Goal: Task Accomplishment & Management: Manage account settings

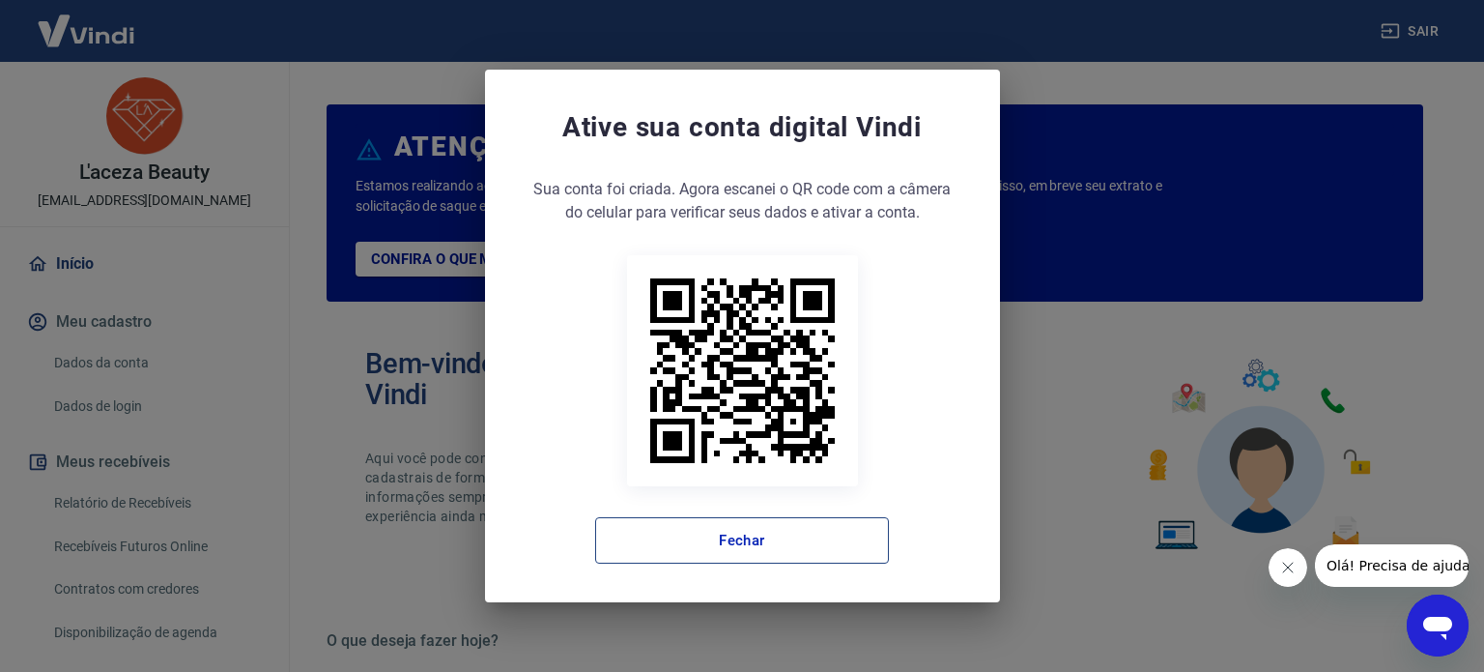
click at [724, 544] on button "Fechar" at bounding box center [742, 540] width 294 height 46
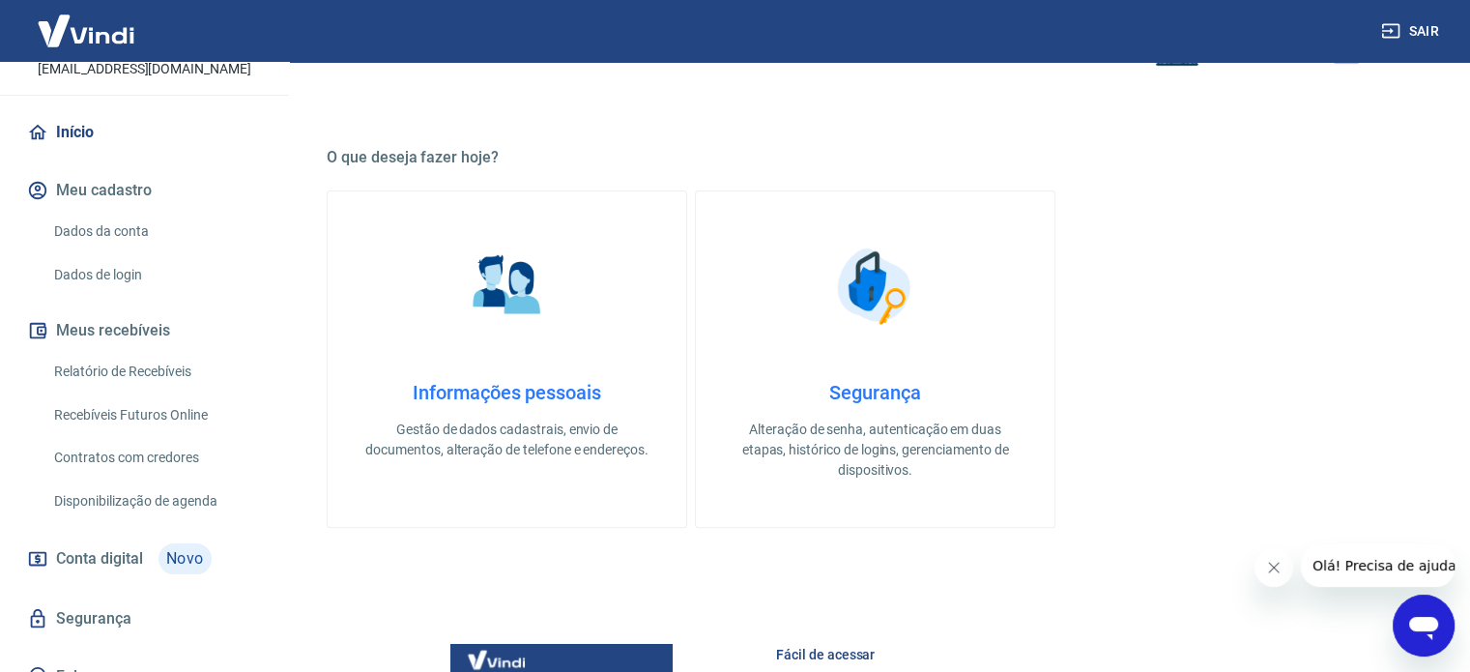
scroll to position [157, 0]
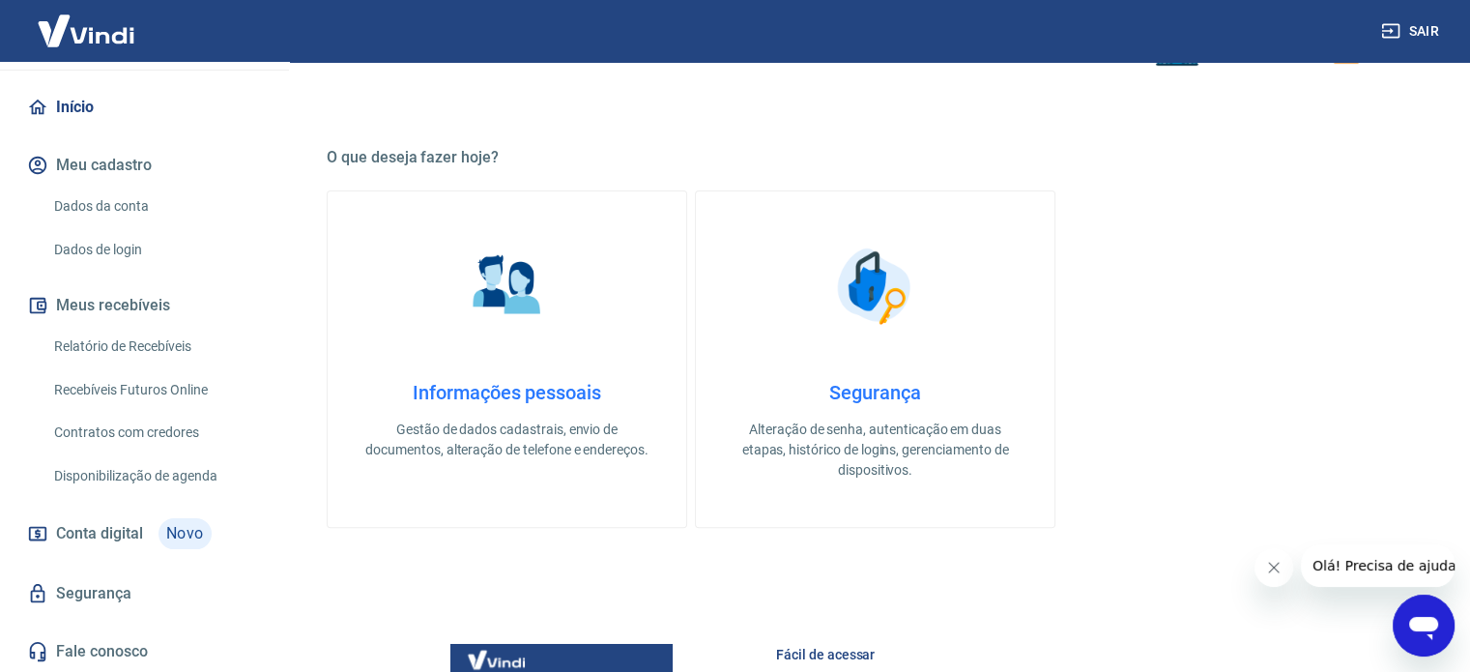
click at [174, 339] on link "Relatório de Recebíveis" at bounding box center [155, 347] width 219 height 40
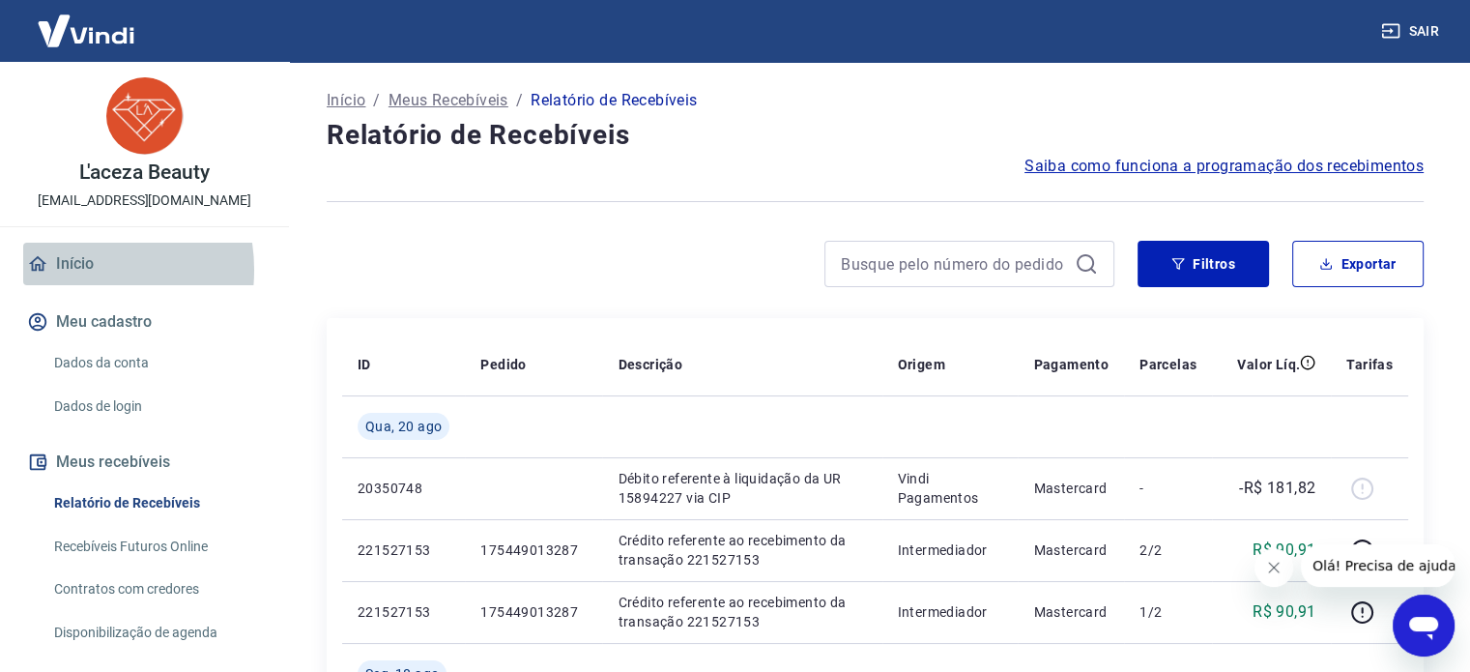
click at [70, 270] on link "Início" at bounding box center [144, 264] width 243 height 43
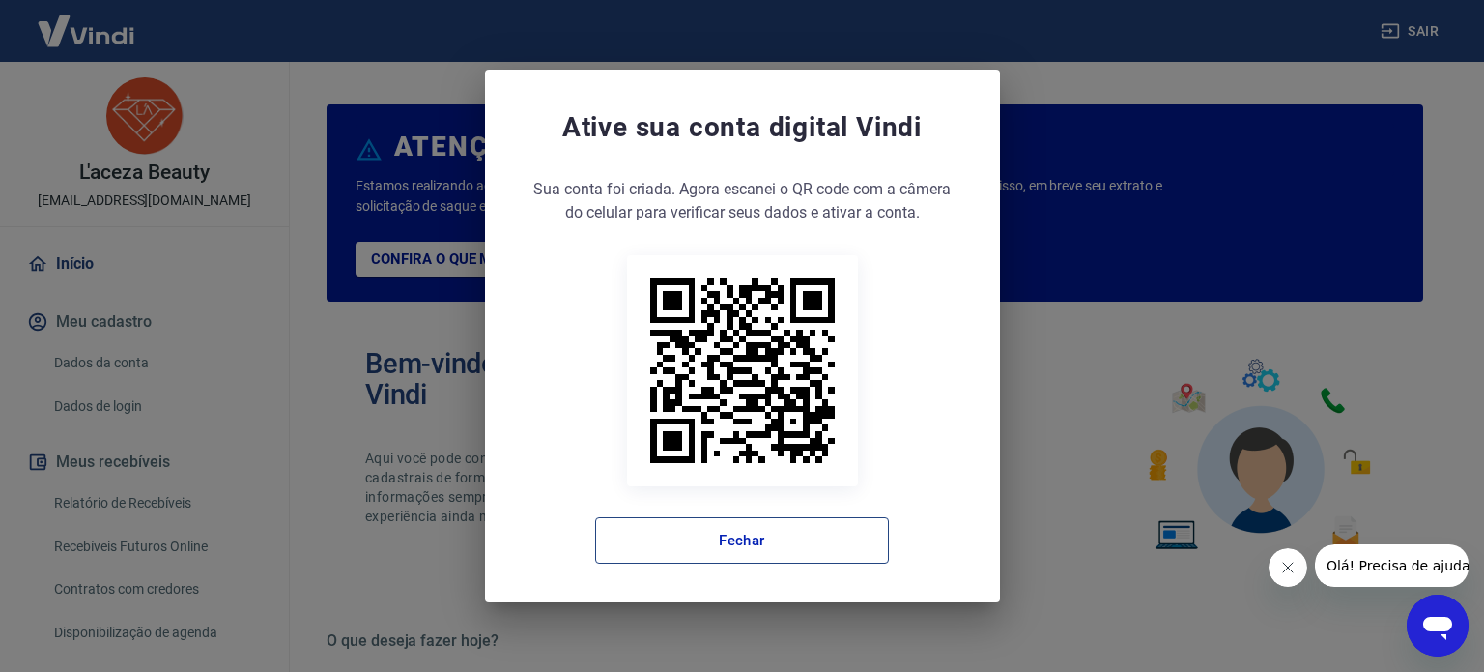
click at [764, 517] on button "Fechar" at bounding box center [742, 540] width 294 height 46
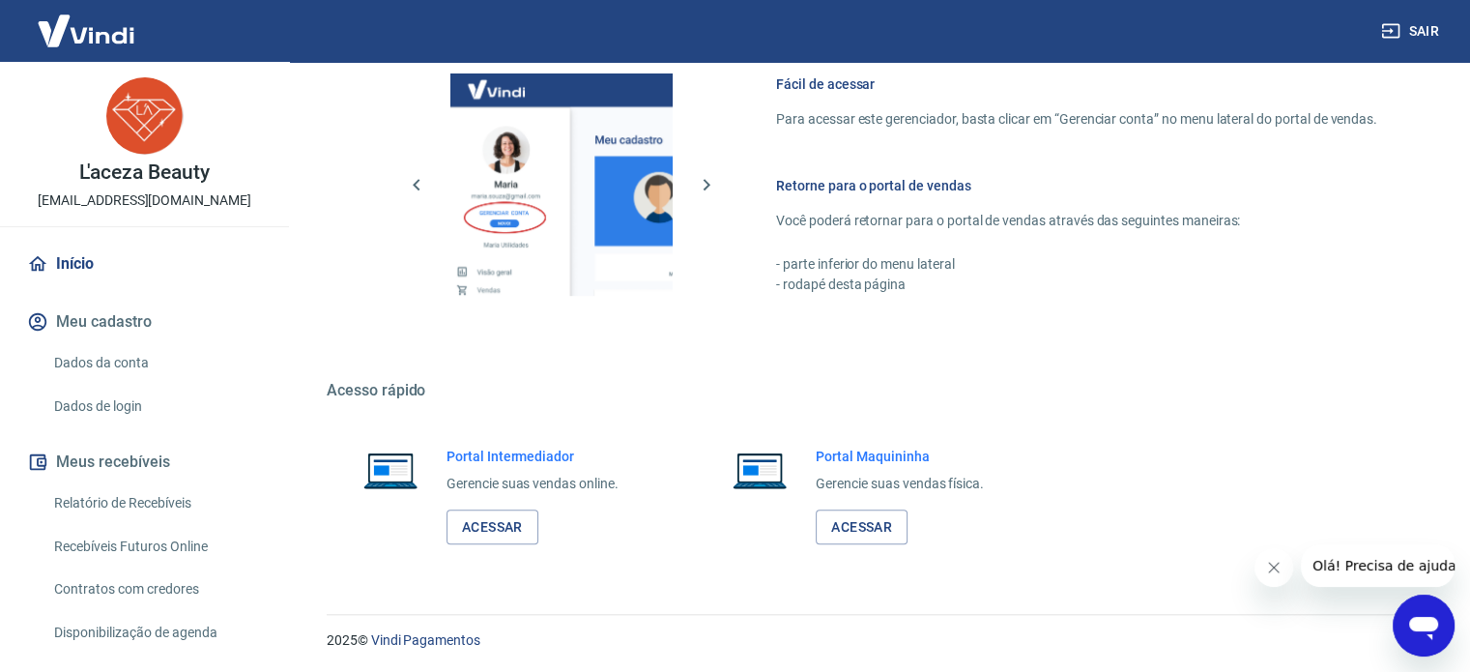
scroll to position [1054, 0]
click at [502, 520] on link "Acessar" at bounding box center [492, 526] width 92 height 36
